Goal: Transaction & Acquisition: Purchase product/service

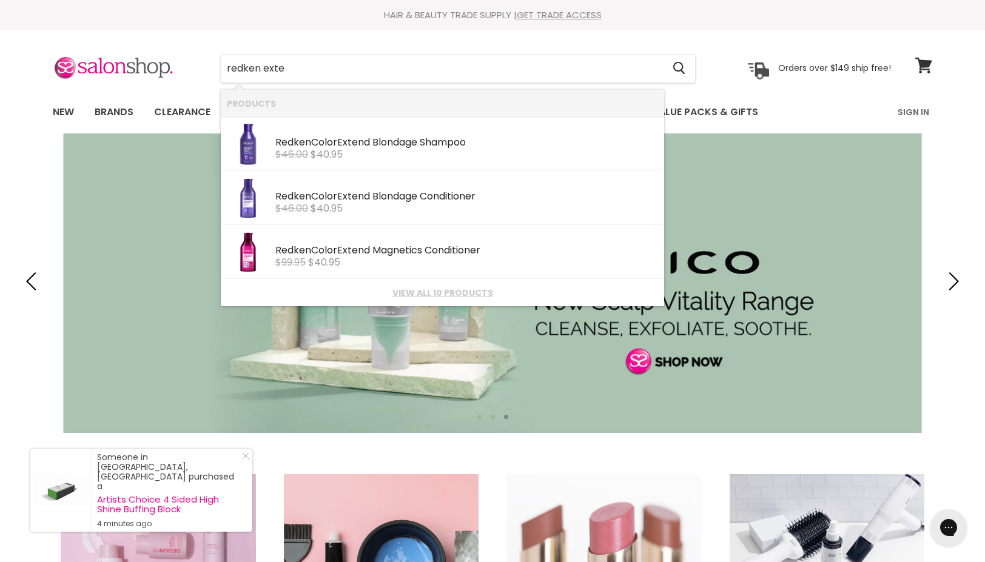
type input "redken exten"
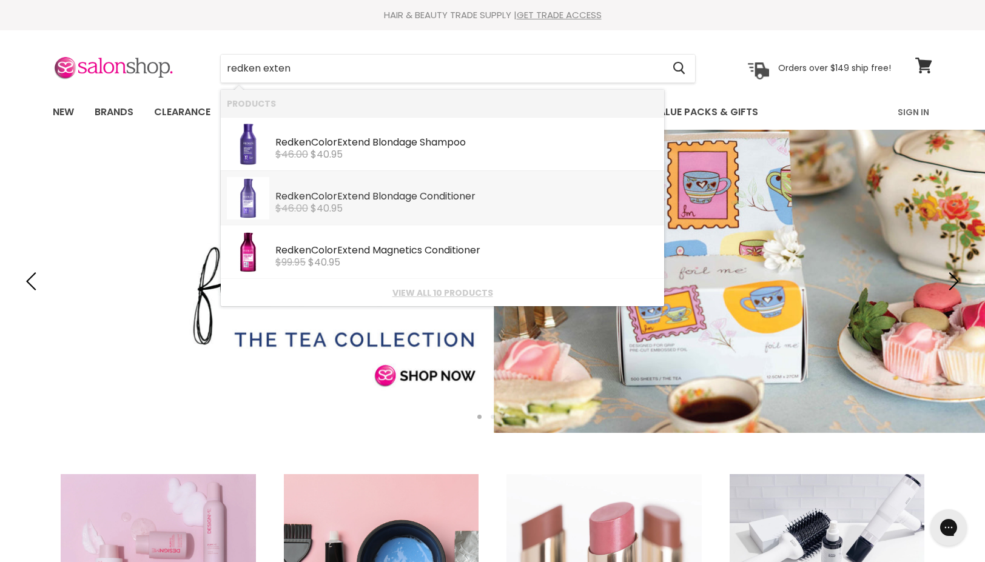
click at [283, 210] on s "$46.00" at bounding box center [291, 208] width 33 height 14
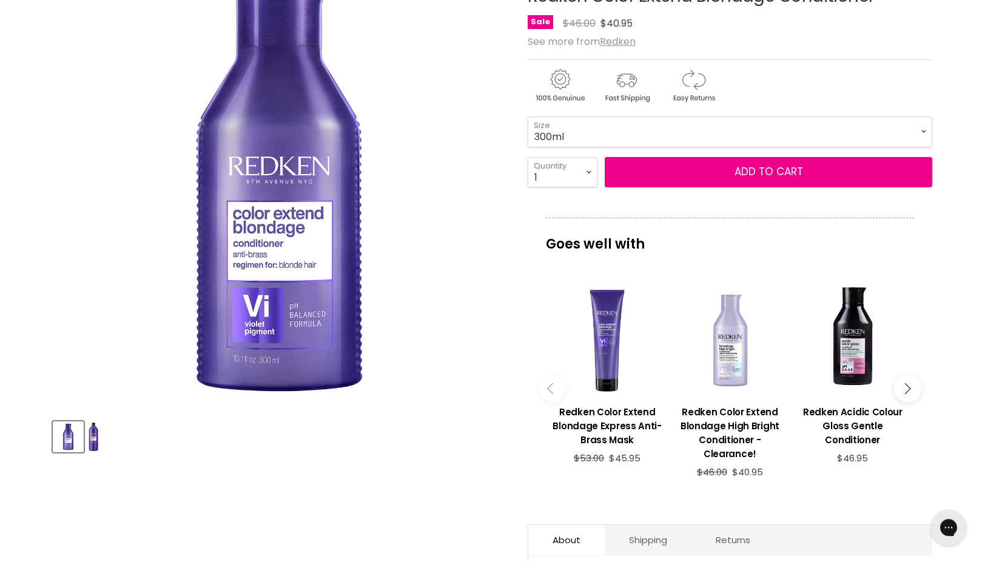
scroll to position [309, 0]
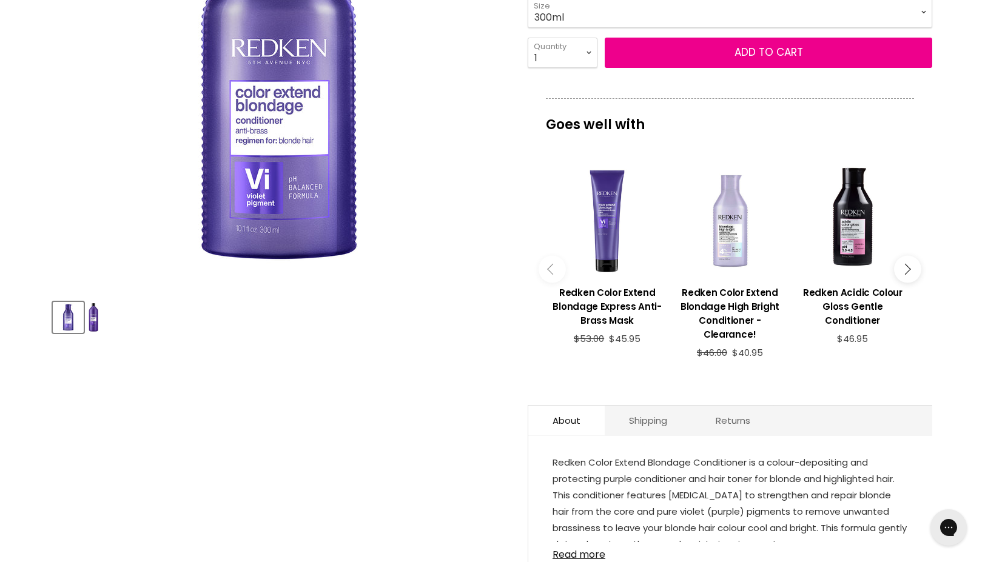
click at [93, 320] on img "Product thumbnails" at bounding box center [94, 317] width 10 height 29
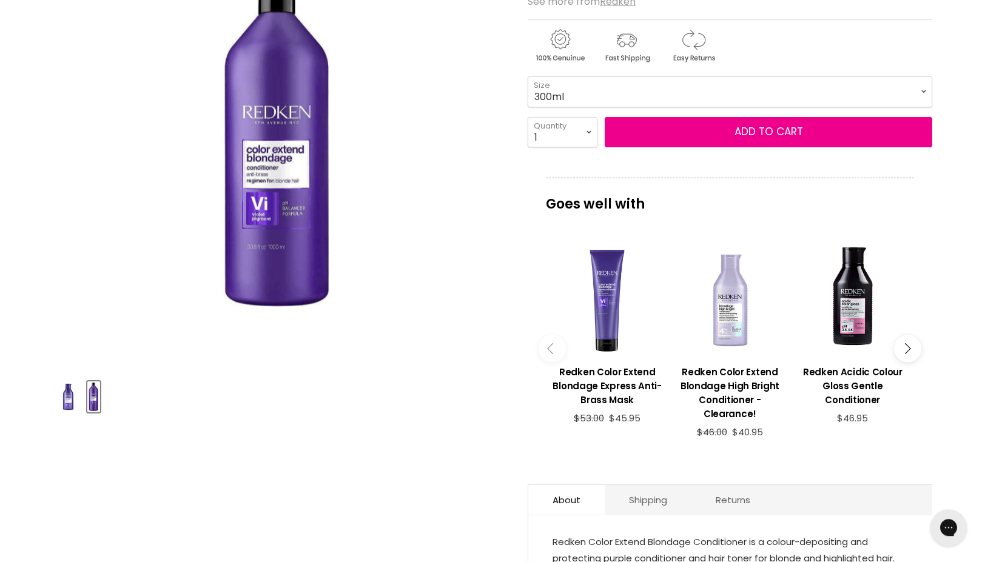
scroll to position [124, 0]
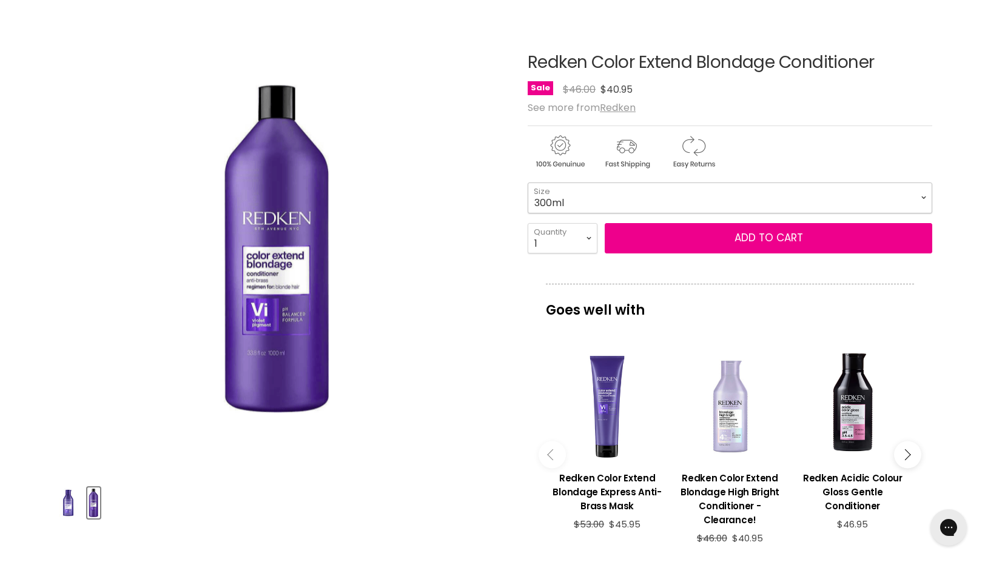
click at [528, 183] on select "300ml 1 Litre" at bounding box center [730, 198] width 405 height 30
click option "1 Litre" at bounding box center [0, 0] width 0 height 0
select select "1 Litre"
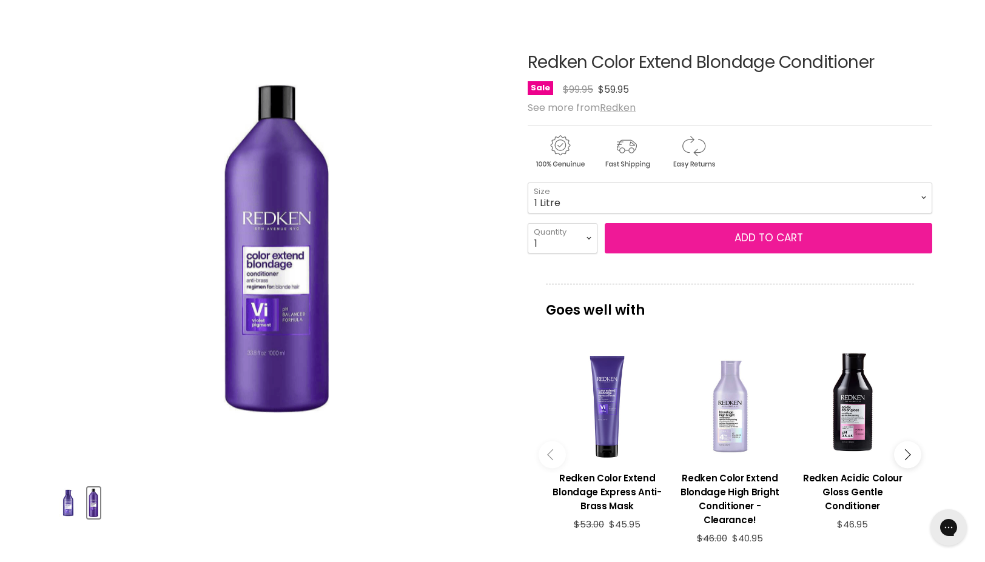
click at [744, 238] on button "Add to cart" at bounding box center [769, 238] width 328 height 30
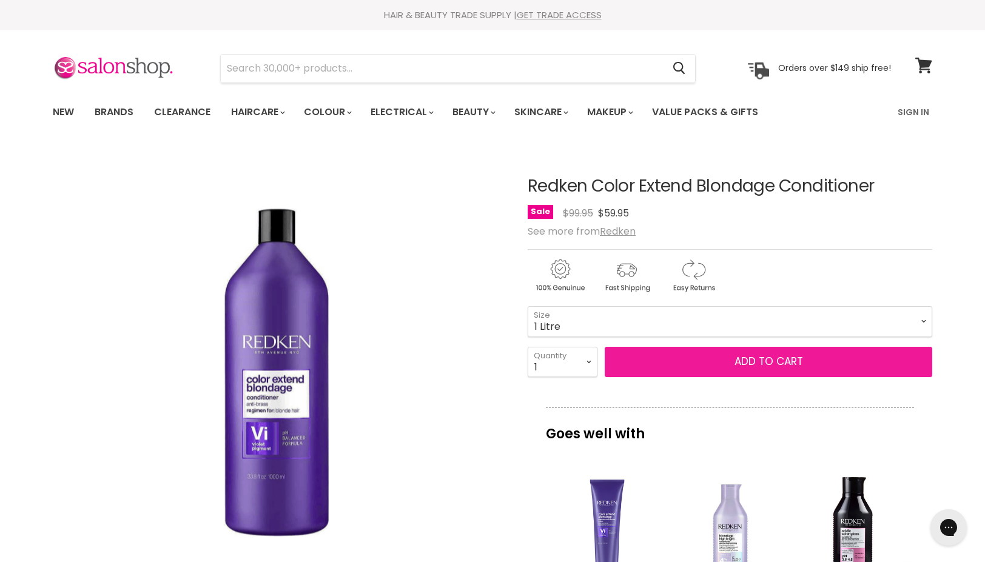
click at [748, 363] on button "Add to cart" at bounding box center [769, 362] width 328 height 30
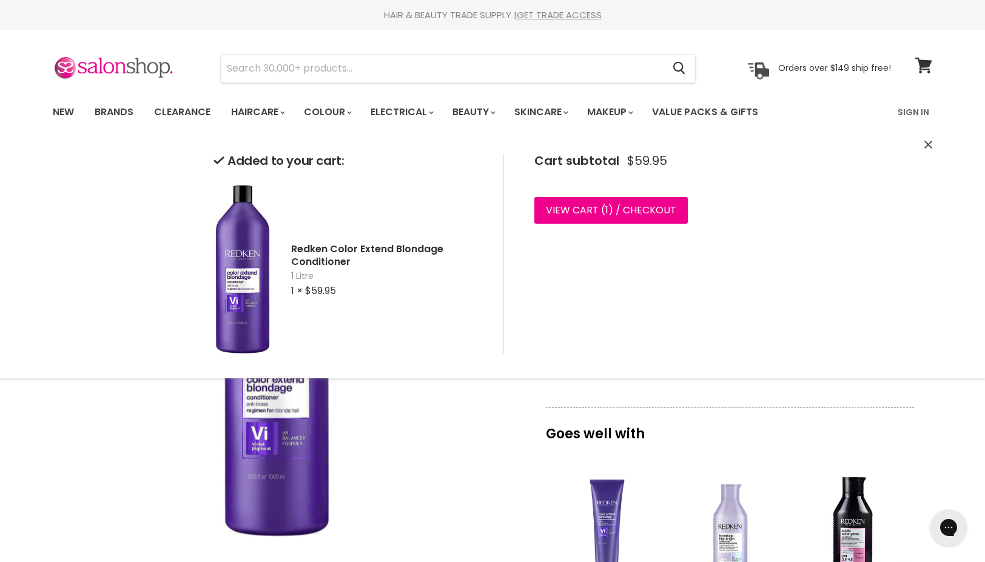
click at [405, 457] on div "Click or scroll to zoom Tap or pinch to zoom" at bounding box center [279, 373] width 453 height 453
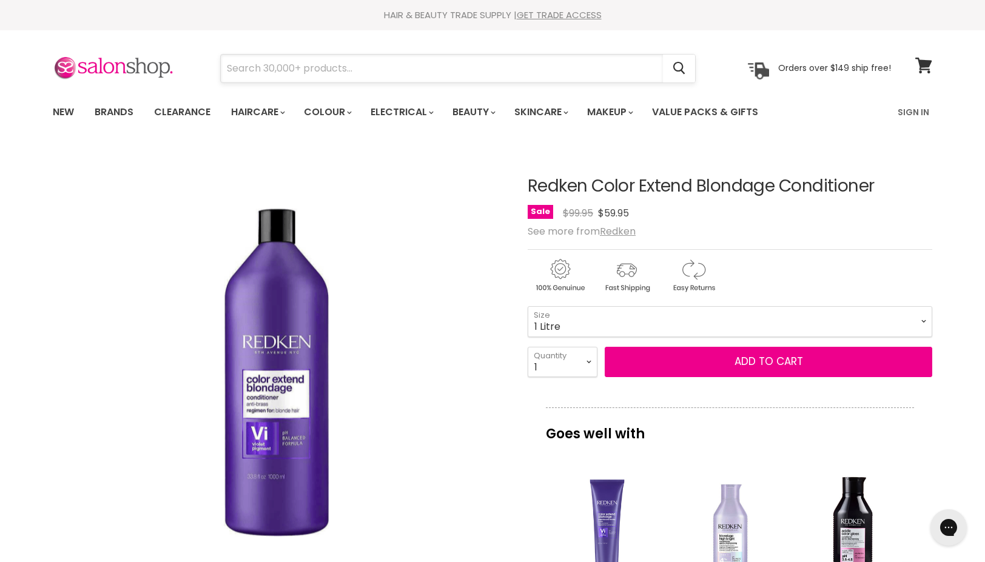
click at [451, 58] on input "Search" at bounding box center [442, 69] width 442 height 28
type input "mor"
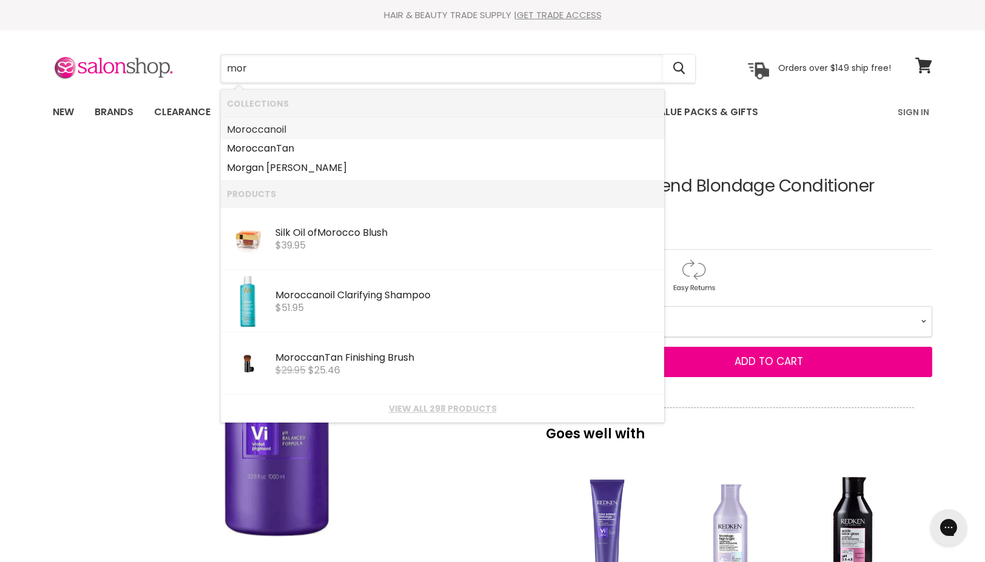
click at [243, 132] on b "Mor" at bounding box center [236, 130] width 19 height 14
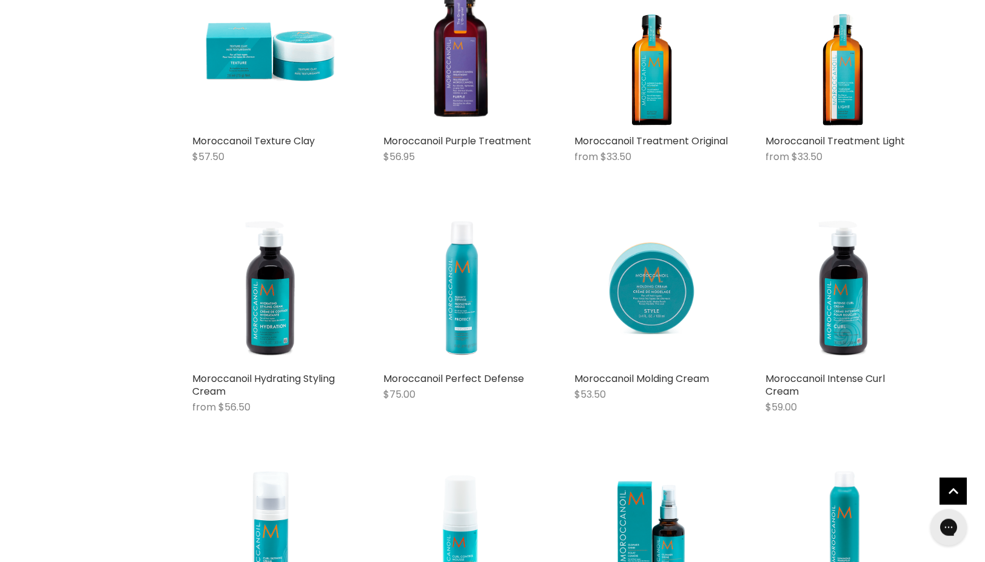
scroll to position [866, 0]
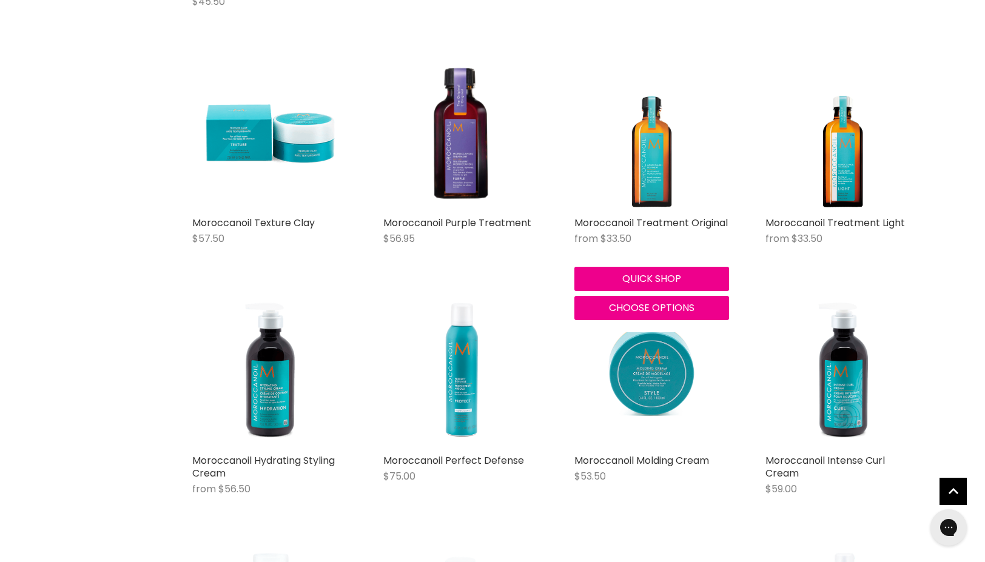
click at [653, 182] on img "Main content" at bounding box center [651, 133] width 121 height 155
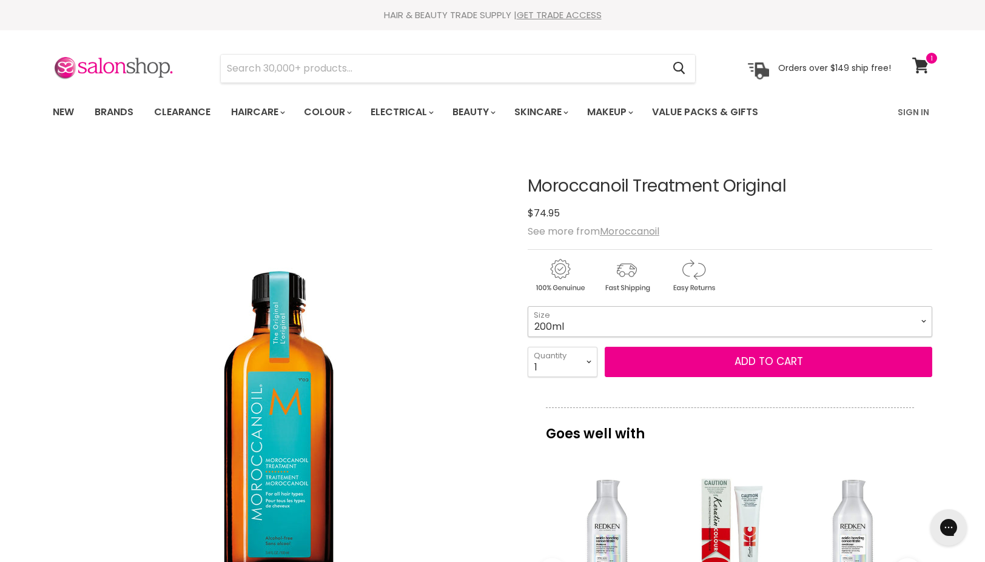
click option "200ml" at bounding box center [0, 0] width 0 height 0
click at [528, 306] on select "100ml 200ml 25ml" at bounding box center [730, 321] width 405 height 30
click option "100ml" at bounding box center [0, 0] width 0 height 0
click at [528, 306] on select "100ml 200ml 25ml" at bounding box center [730, 321] width 405 height 30
click option "200ml" at bounding box center [0, 0] width 0 height 0
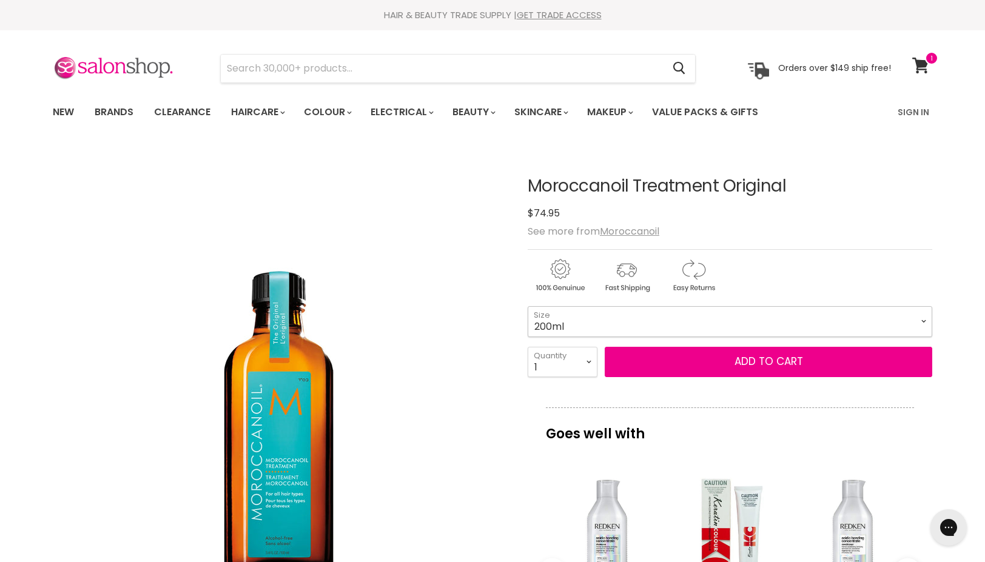
select select "200ml"
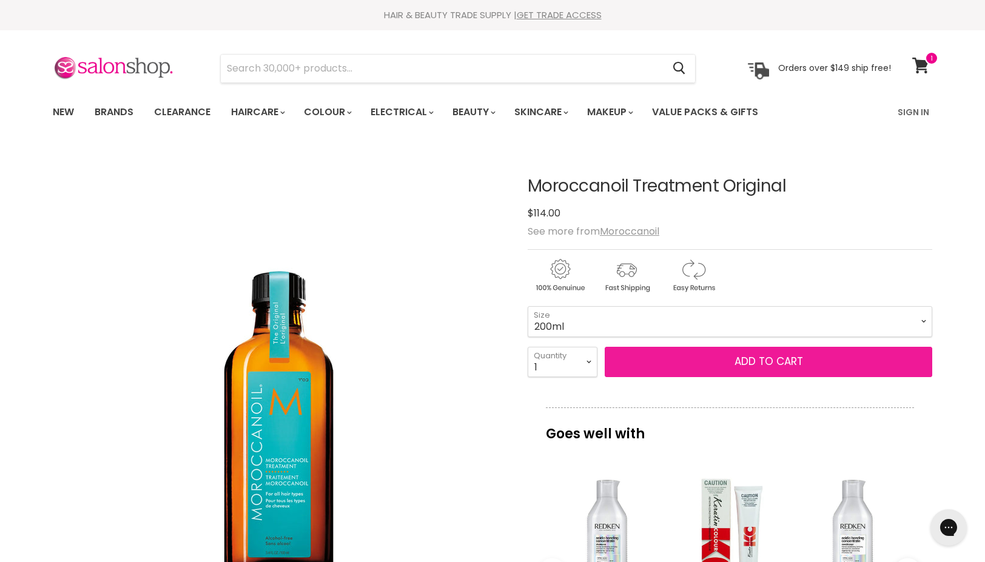
click at [800, 365] on button "Add to cart" at bounding box center [769, 362] width 328 height 30
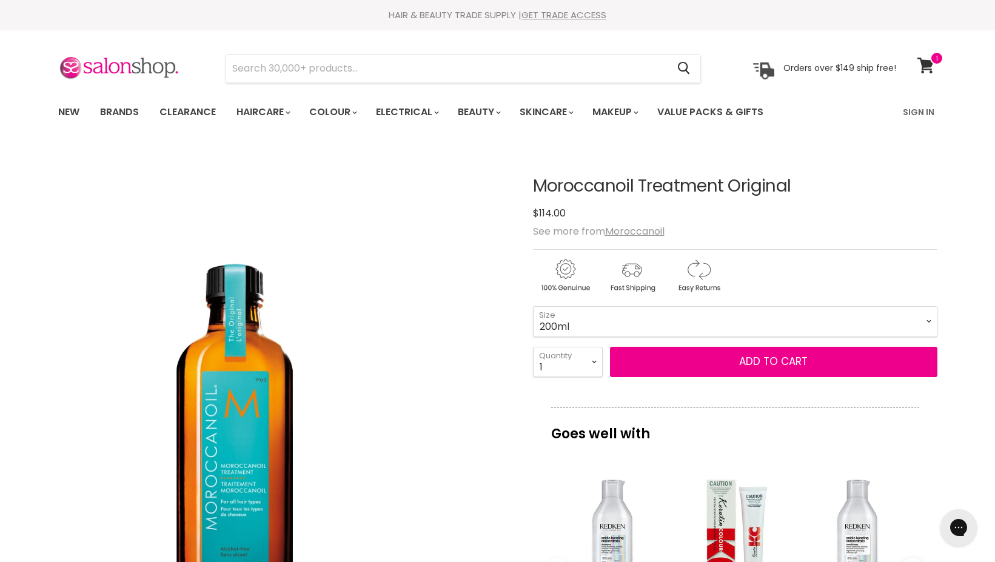
click at [252, 481] on img "Moroccanoil Treatment Original image. Click or Scroll to Zoom." at bounding box center [235, 372] width 355 height 453
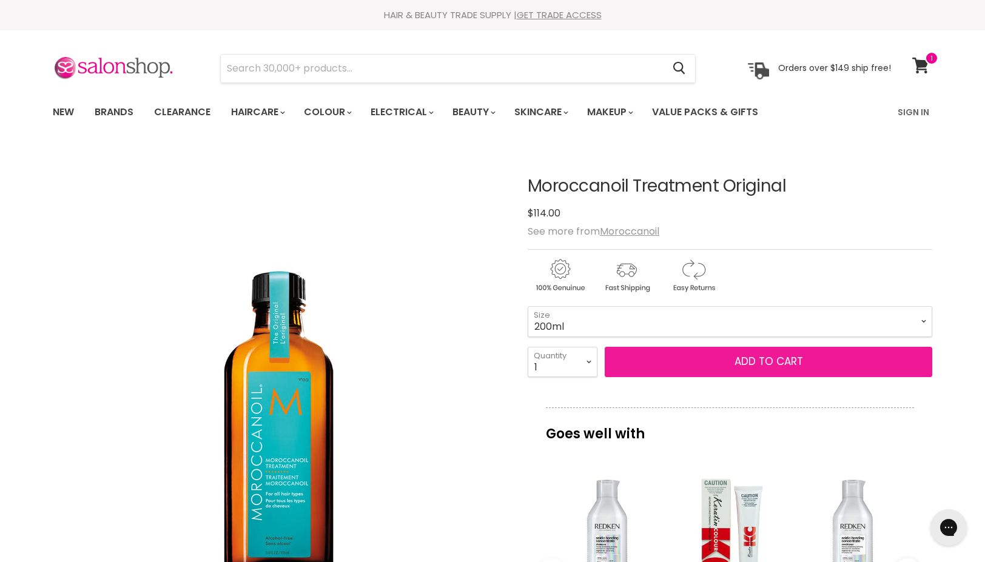
click at [822, 366] on button "Add to cart" at bounding box center [769, 362] width 328 height 30
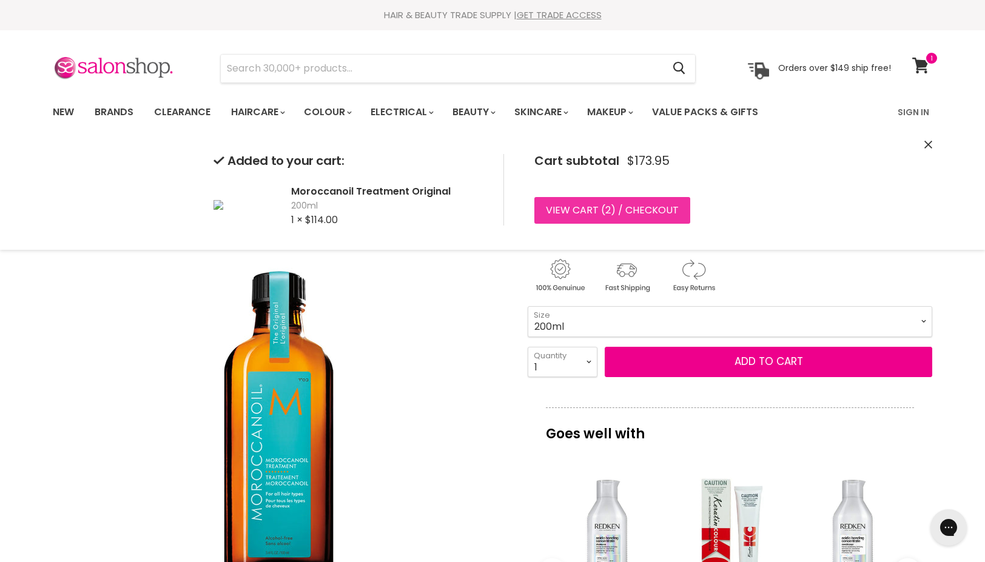
click at [580, 215] on link "View cart ( 2 ) / Checkout" at bounding box center [612, 210] width 156 height 27
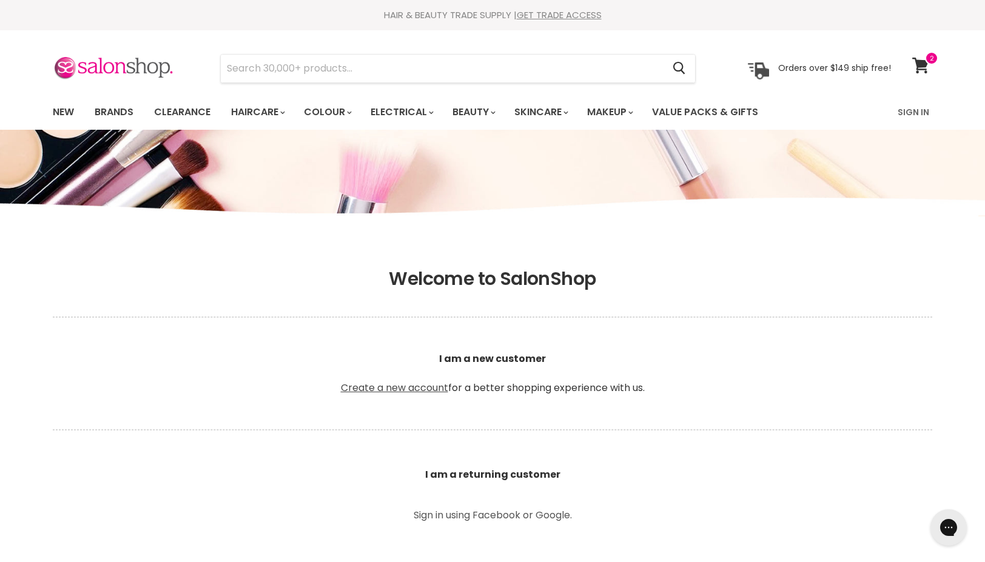
click at [396, 389] on link "Create a new account" at bounding box center [394, 388] width 107 height 14
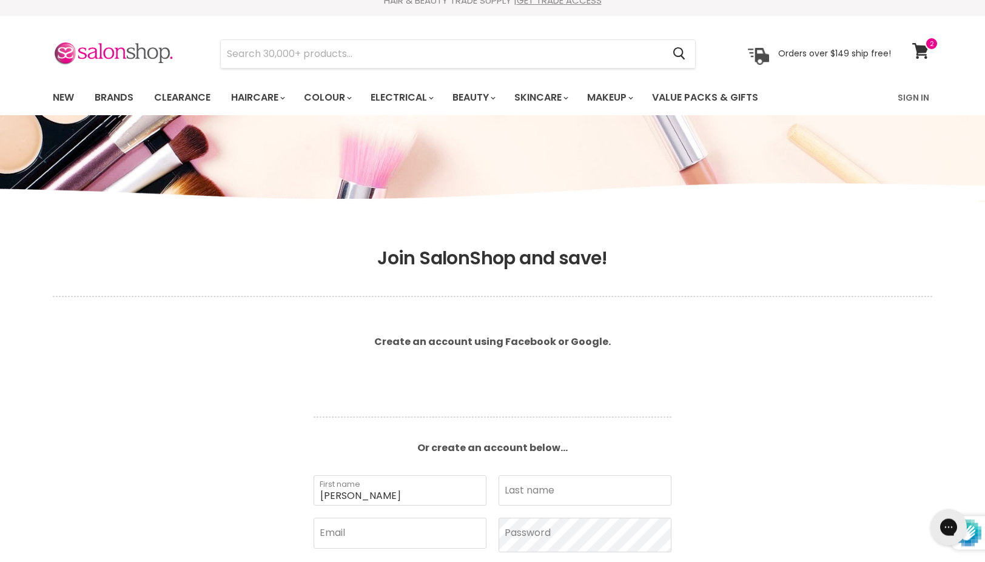
type input "[PERSON_NAME]"
click at [571, 490] on input "Last name" at bounding box center [585, 491] width 173 height 30
type input "[PERSON_NAME]"
click at [433, 542] on input "Email" at bounding box center [400, 533] width 173 height 30
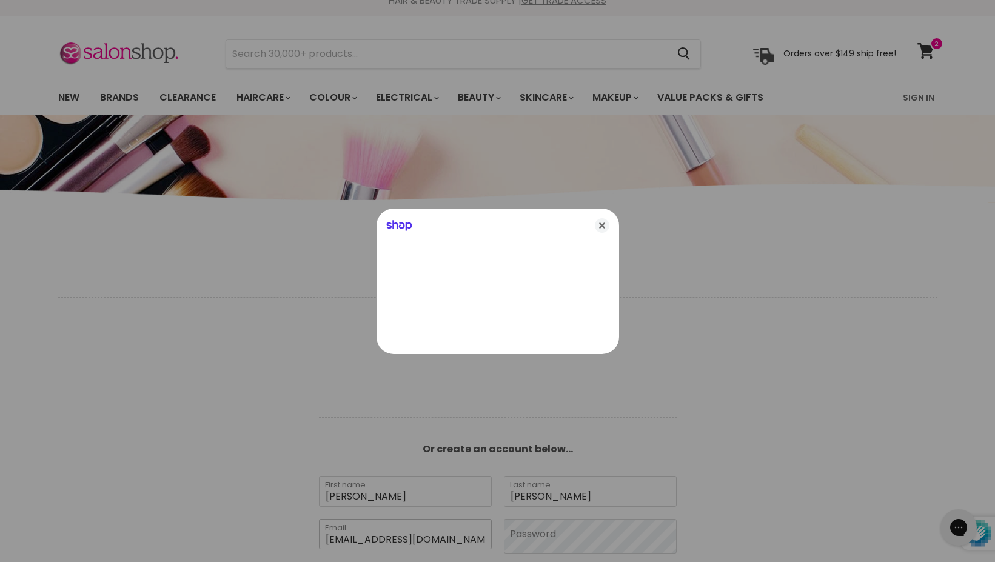
type input "[EMAIL_ADDRESS][DOMAIN_NAME]"
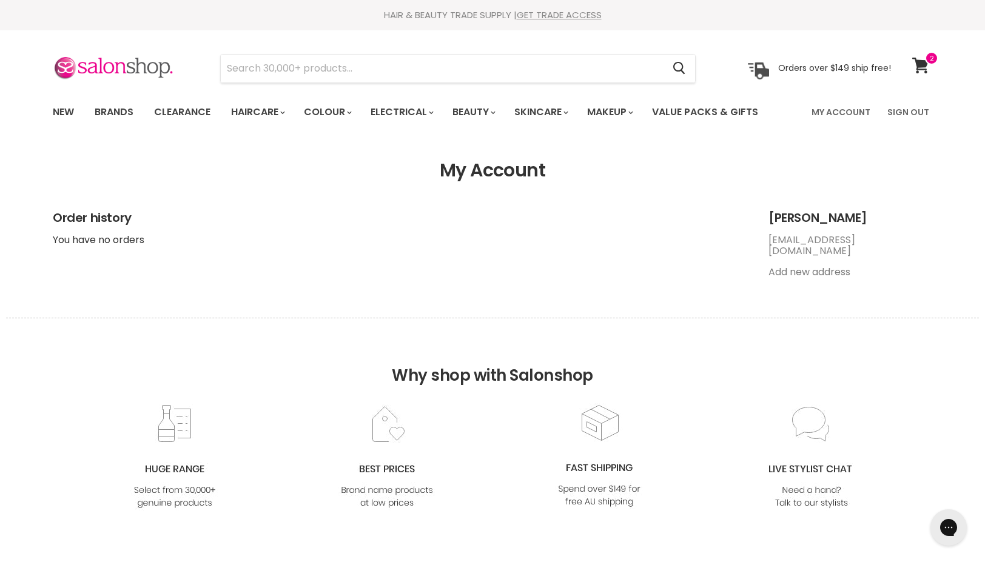
click at [789, 265] on link "Add new address" at bounding box center [809, 272] width 82 height 14
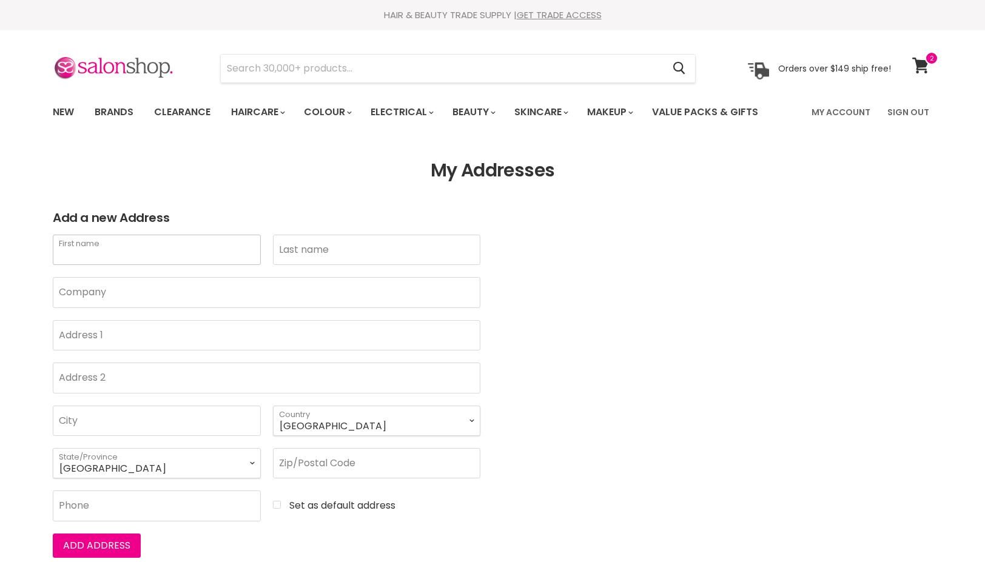
click at [115, 262] on input "First name" at bounding box center [157, 250] width 208 height 30
type input "Maria"
type input "Clark"
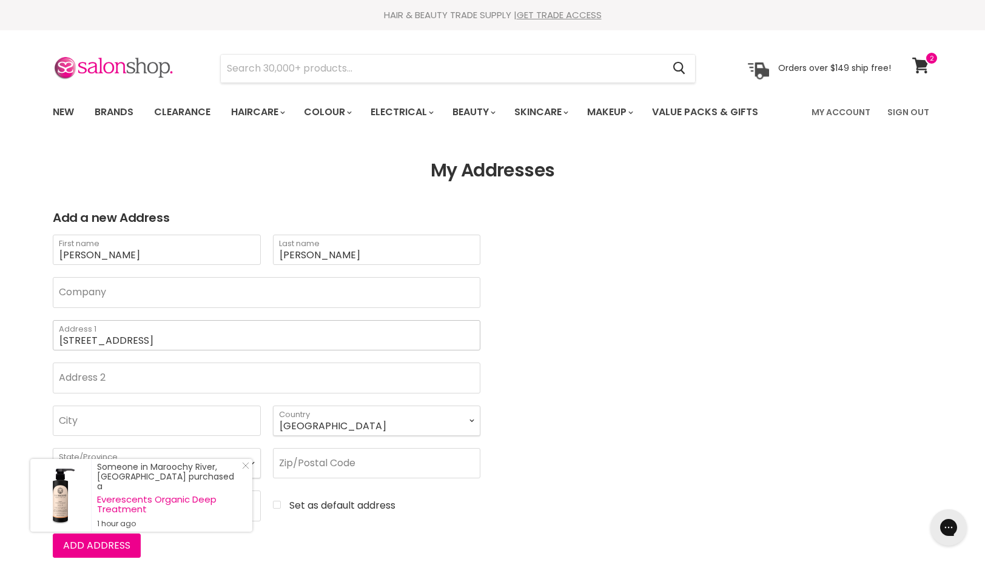
type input "[STREET_ADDRESS]"
click at [110, 436] on input "City" at bounding box center [157, 421] width 208 height 30
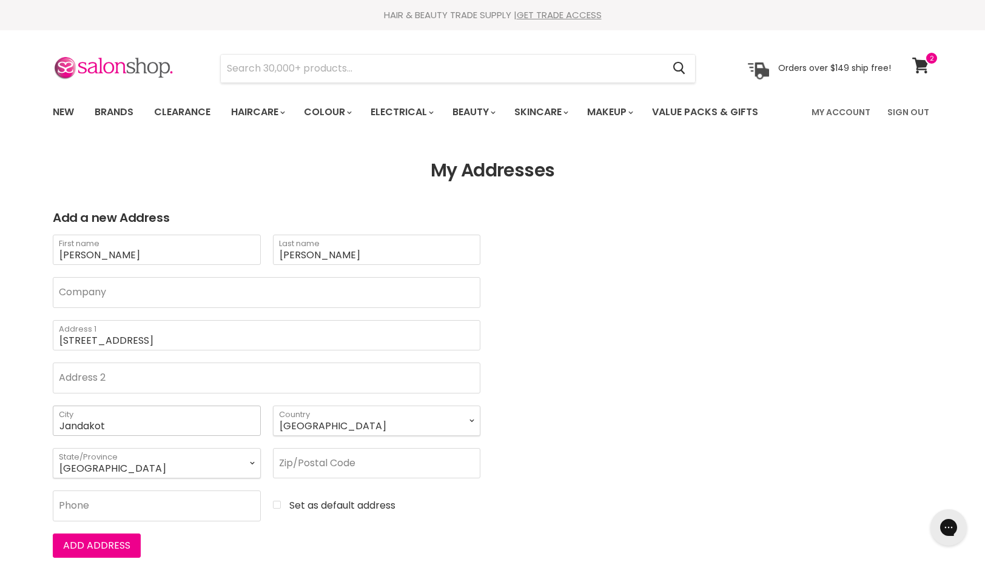
type input "Jandakot"
select select "Western Australia"
click option "Western Australia" at bounding box center [0, 0] width 0 height 0
click at [273, 479] on input "Zip/Postal Code" at bounding box center [377, 463] width 208 height 30
type input "6164"
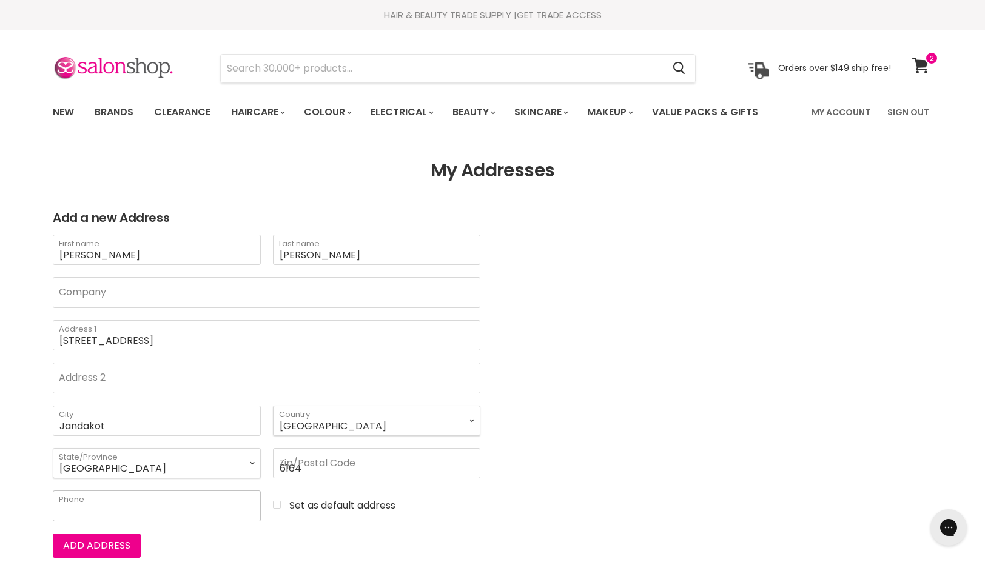
click at [261, 521] on input "Phone" at bounding box center [157, 506] width 208 height 30
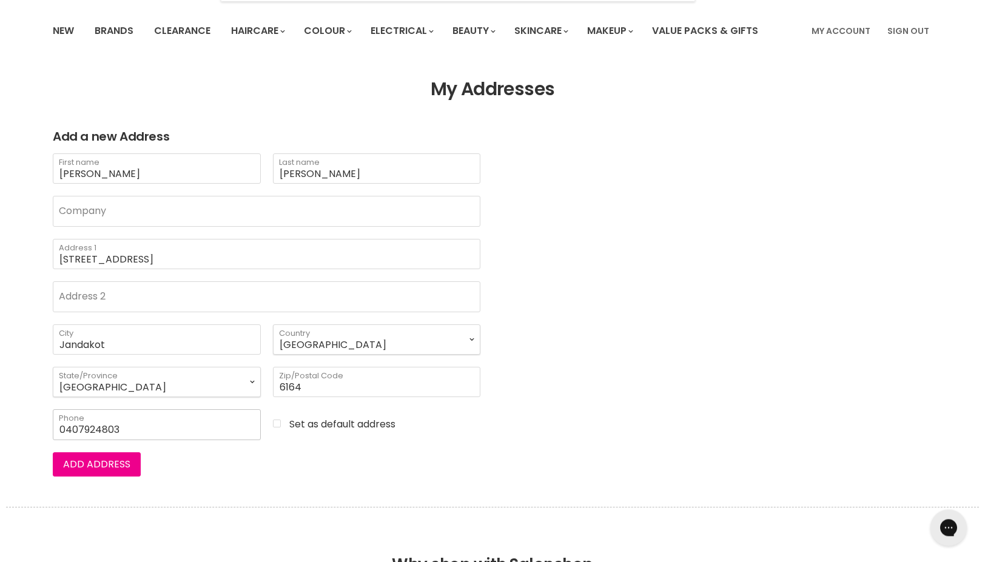
scroll to position [124, 0]
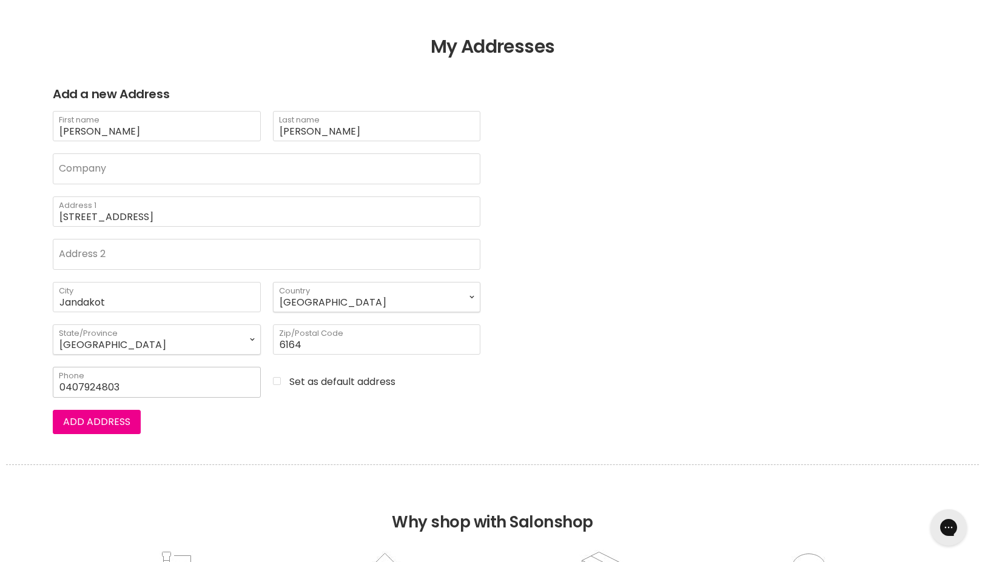
type input "0407924803"
click at [273, 387] on input "Set as default address" at bounding box center [377, 381] width 208 height 11
checkbox input "true"
click at [65, 434] on button "Add address" at bounding box center [97, 422] width 88 height 24
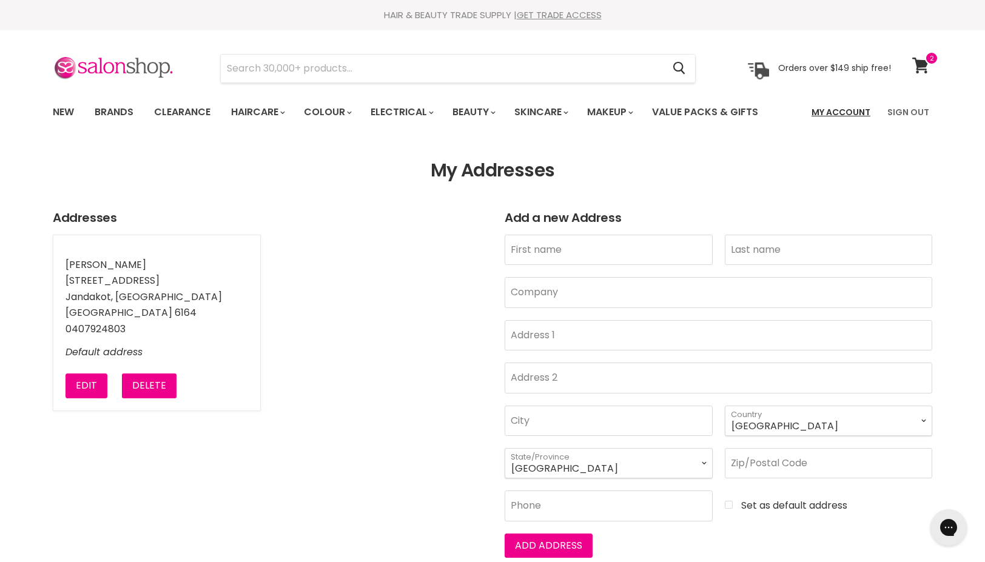
click at [856, 116] on link "My Account" at bounding box center [840, 111] width 73 height 25
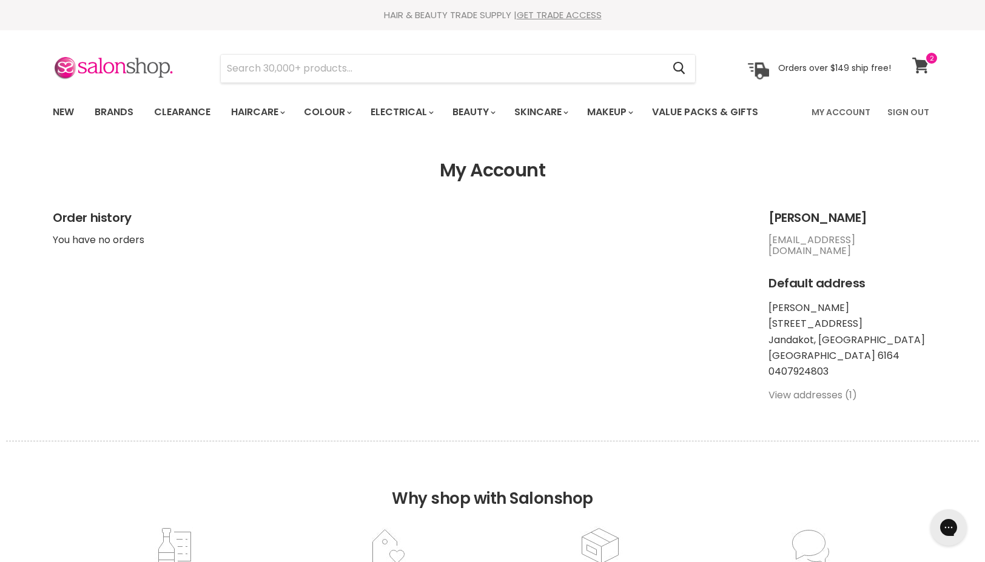
click at [922, 67] on icon at bounding box center [920, 66] width 16 height 16
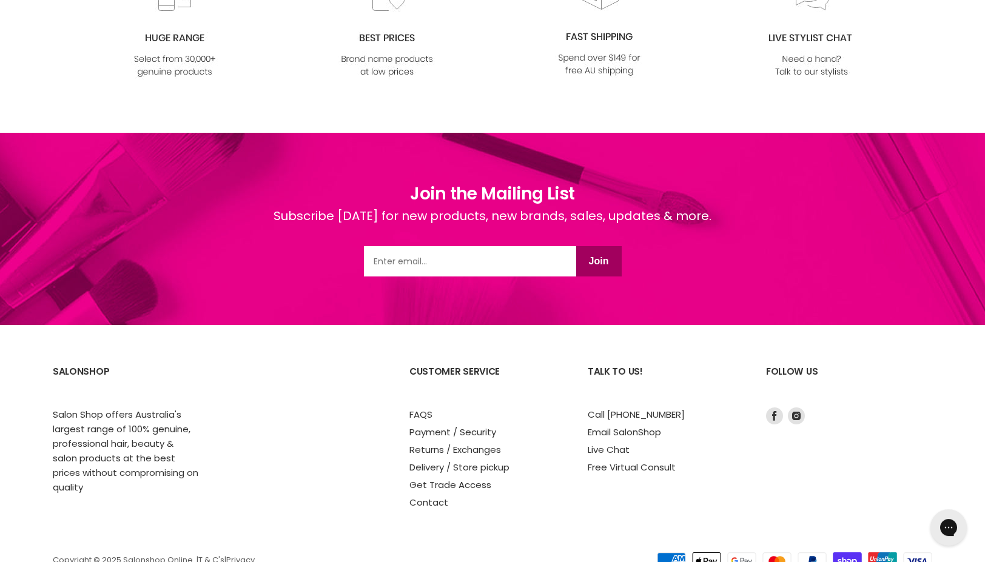
scroll to position [598, 0]
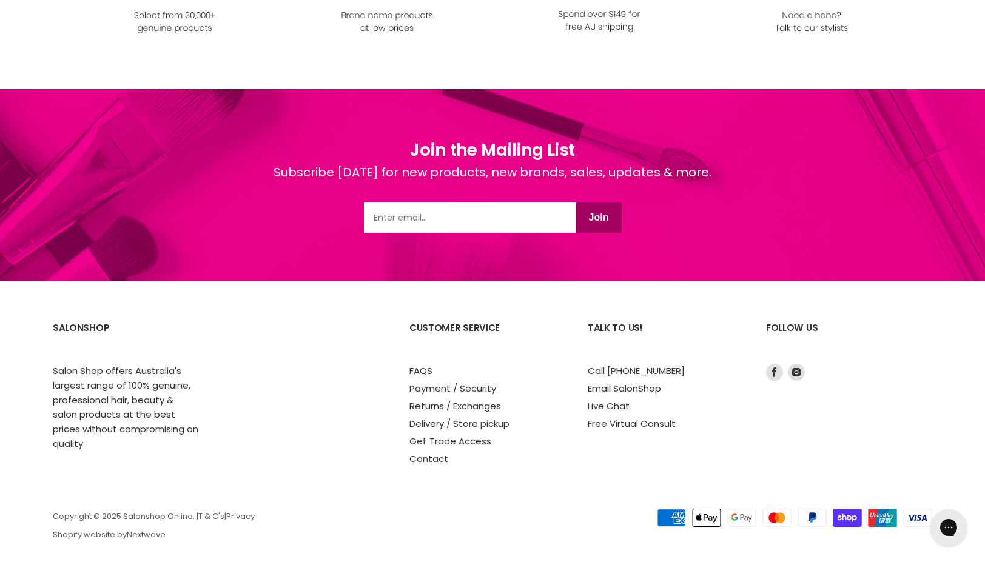
click at [401, 206] on input "Email" at bounding box center [470, 218] width 212 height 30
type input "[EMAIL_ADDRESS][DOMAIN_NAME]"
click at [593, 209] on button "Join" at bounding box center [598, 218] width 45 height 30
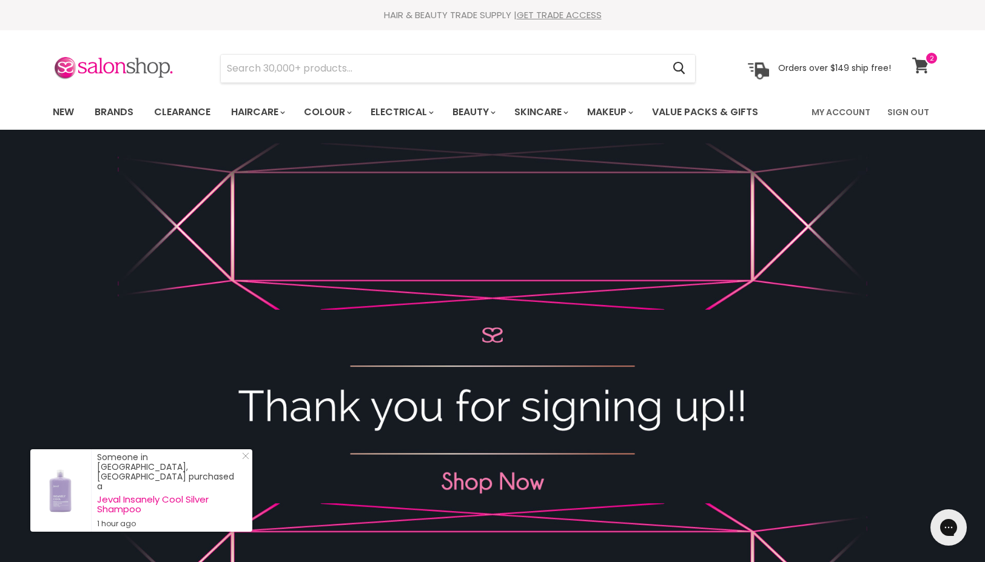
click at [924, 70] on icon at bounding box center [920, 66] width 17 height 16
